Goal: Check status

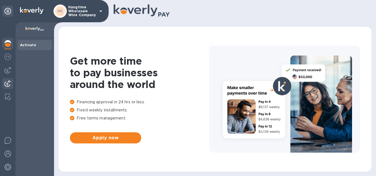
click at [7, 82] on img at bounding box center [7, 83] width 7 height 7
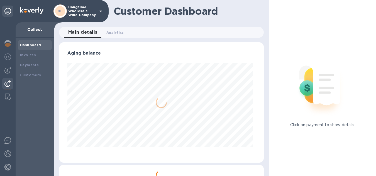
scroll to position [120, 202]
click at [24, 64] on b "Payments" at bounding box center [29, 65] width 19 height 4
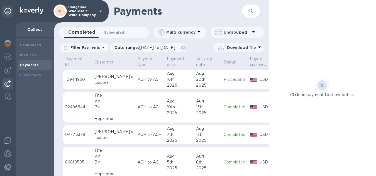
click at [116, 32] on span "Scheduled 0" at bounding box center [114, 32] width 20 height 6
